Goal: Task Accomplishment & Management: Use online tool/utility

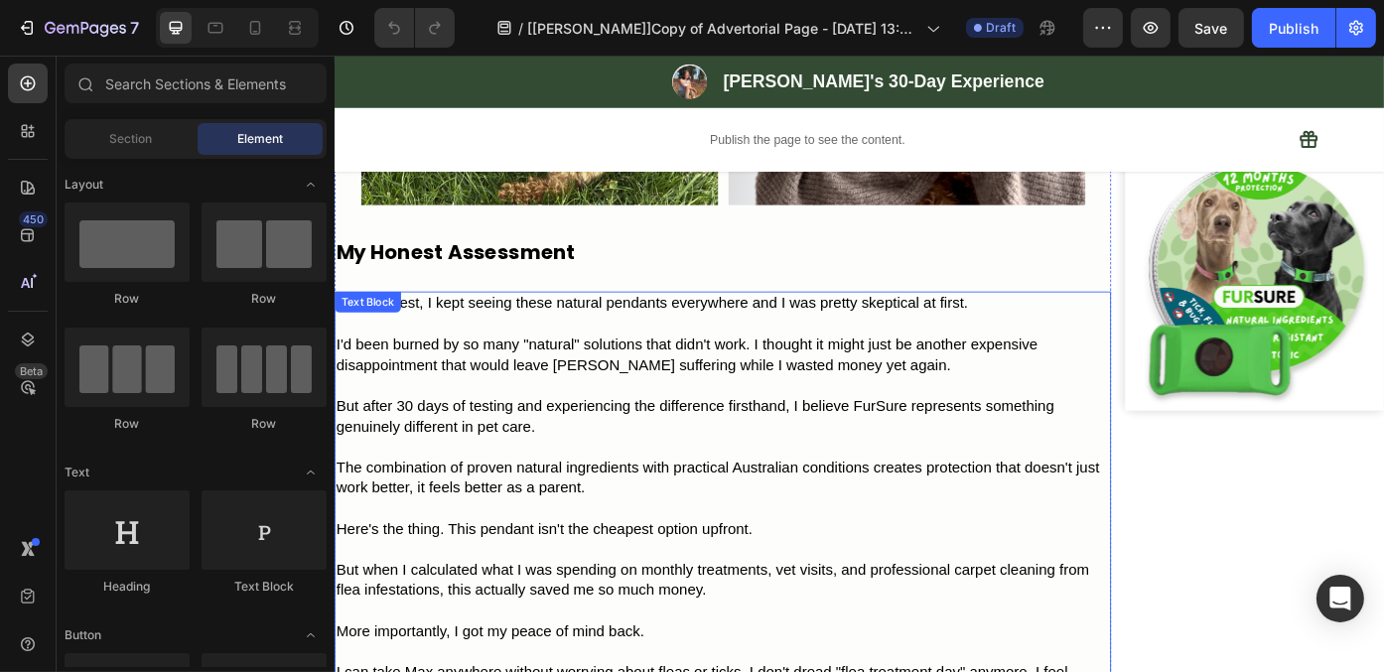
scroll to position [5858, 0]
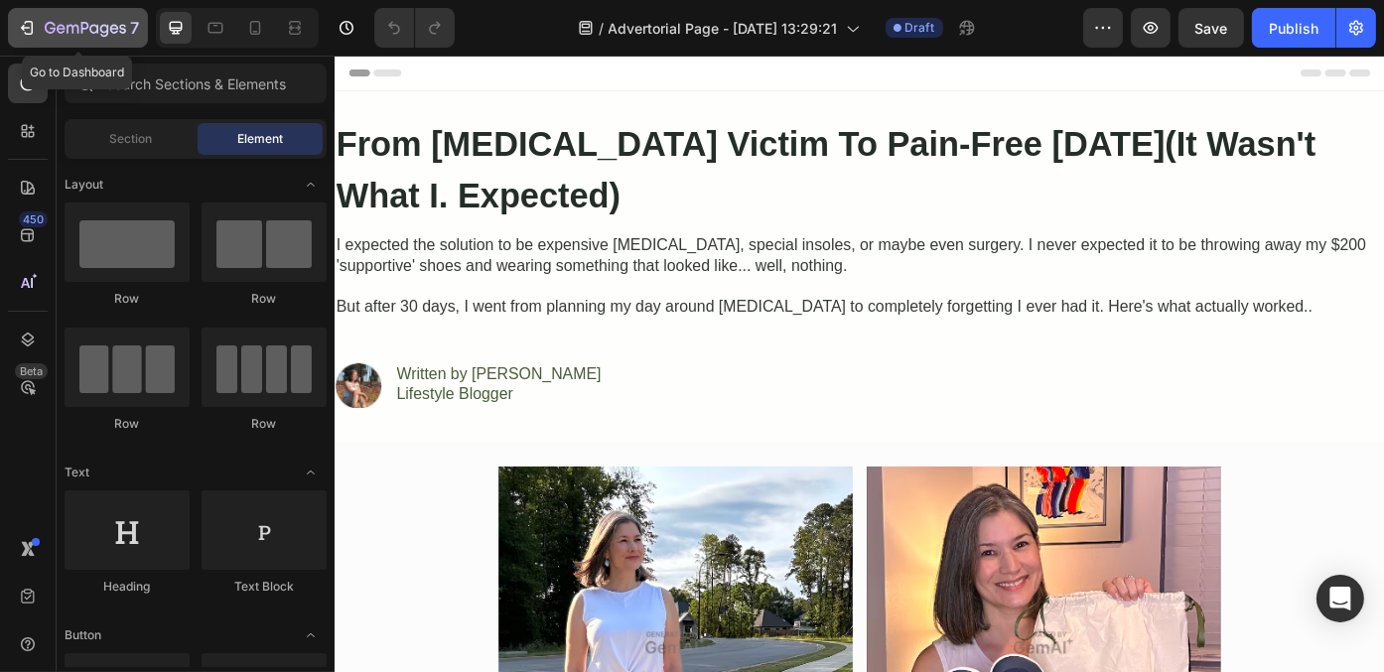
click at [36, 24] on div "7" at bounding box center [78, 28] width 122 height 24
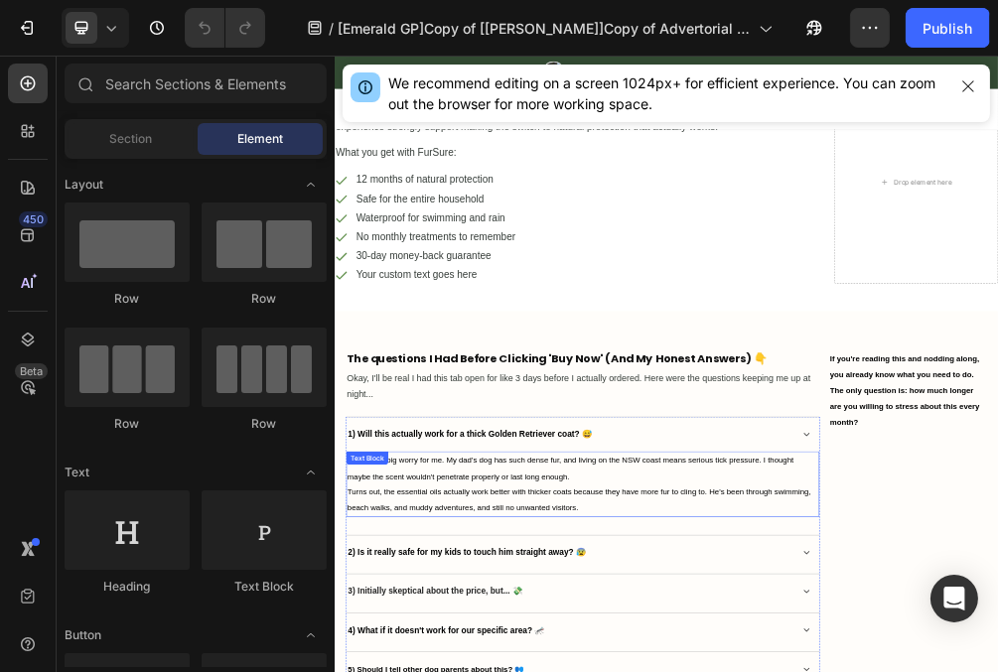
scroll to position [8078, 0]
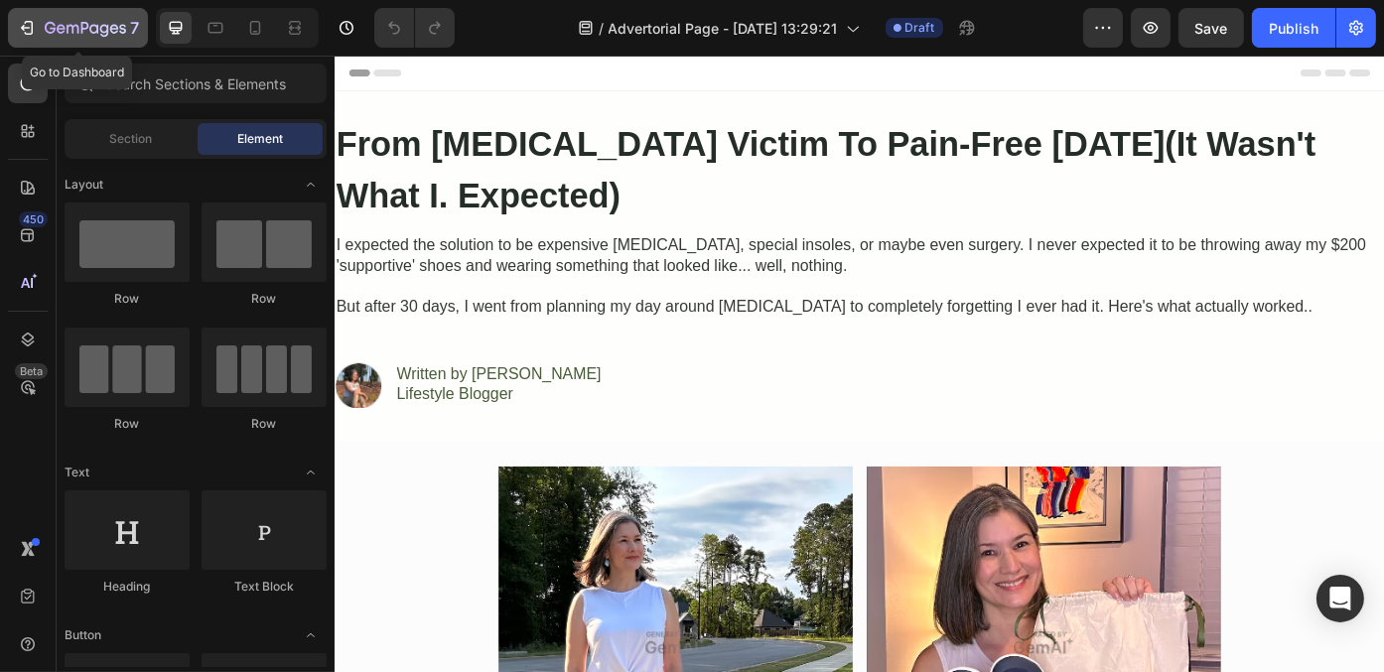
click at [61, 44] on button "7" at bounding box center [78, 28] width 140 height 40
